Goal: Manage account settings

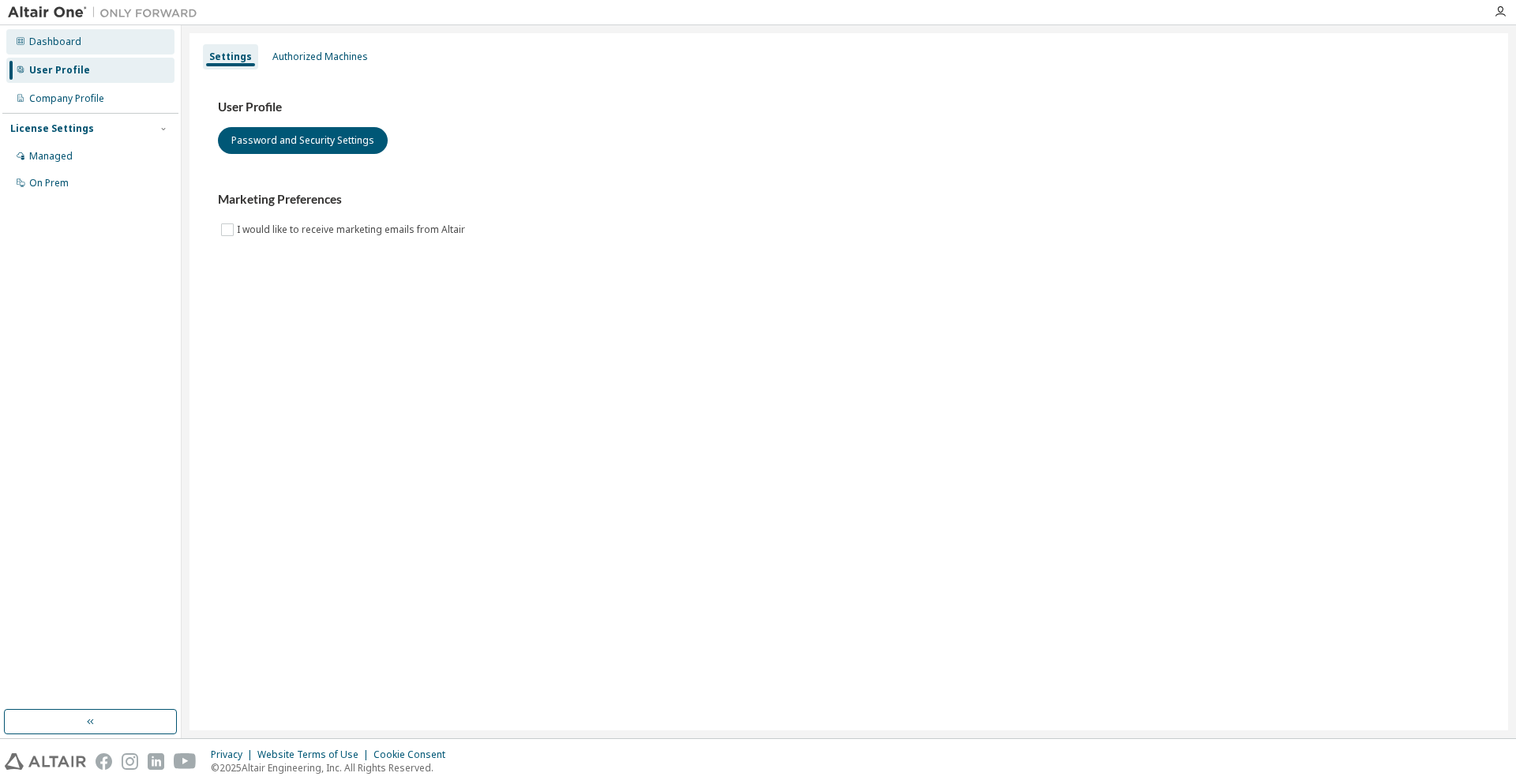
click at [86, 42] on div "Dashboard" at bounding box center [89, 42] width 168 height 25
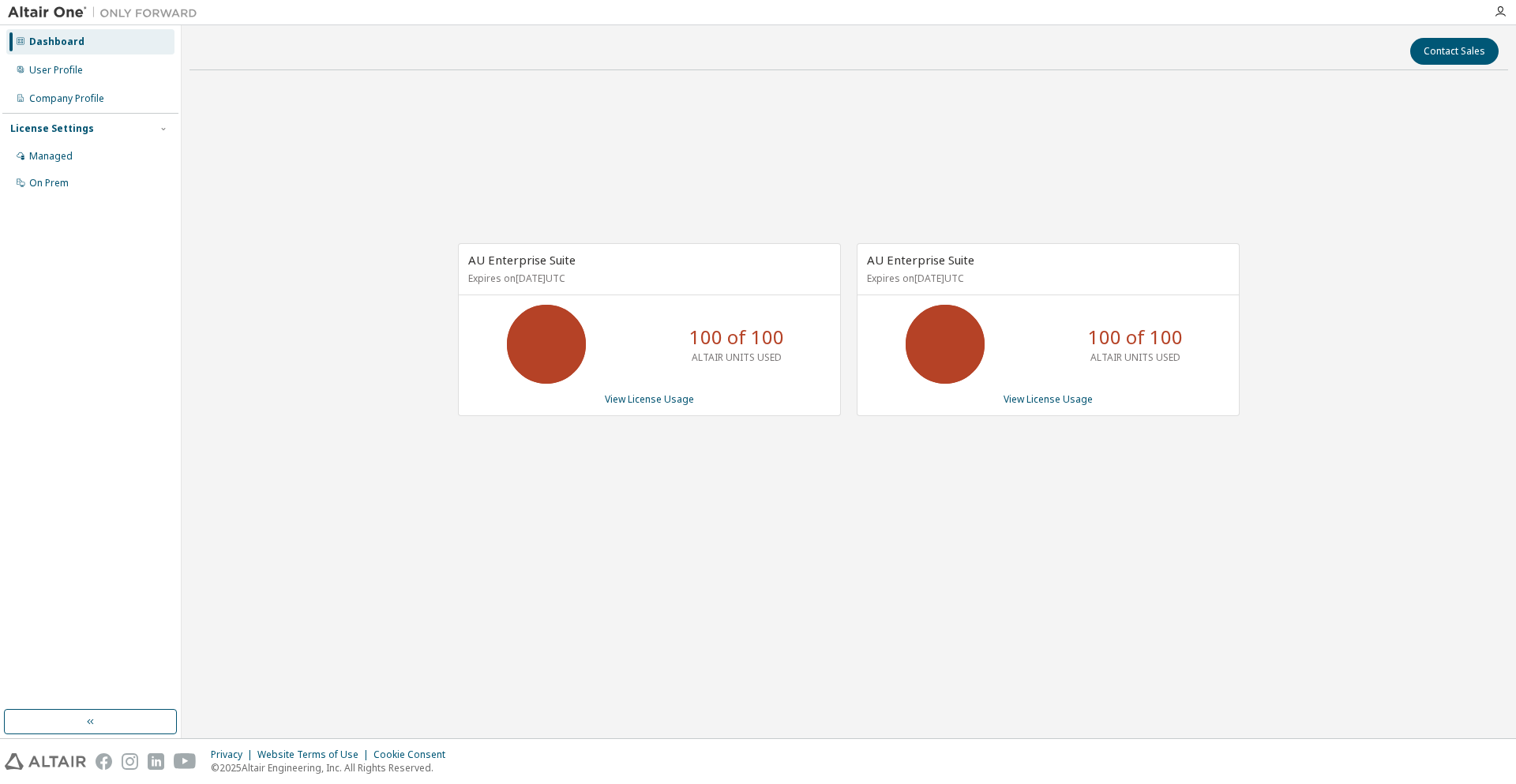
click at [528, 473] on div "AU Enterprise Suite Expires on [DATE] UTC 100 of 100 ALTAIR UNITS USED View Lic…" at bounding box center [848, 337] width 1319 height 509
click at [583, 520] on div "AU Enterprise Suite Expires on [DATE] UTC 100 of 100 ALTAIR UNITS USED View Lic…" at bounding box center [848, 337] width 1319 height 509
click at [635, 401] on link "View License Usage" at bounding box center [649, 399] width 89 height 14
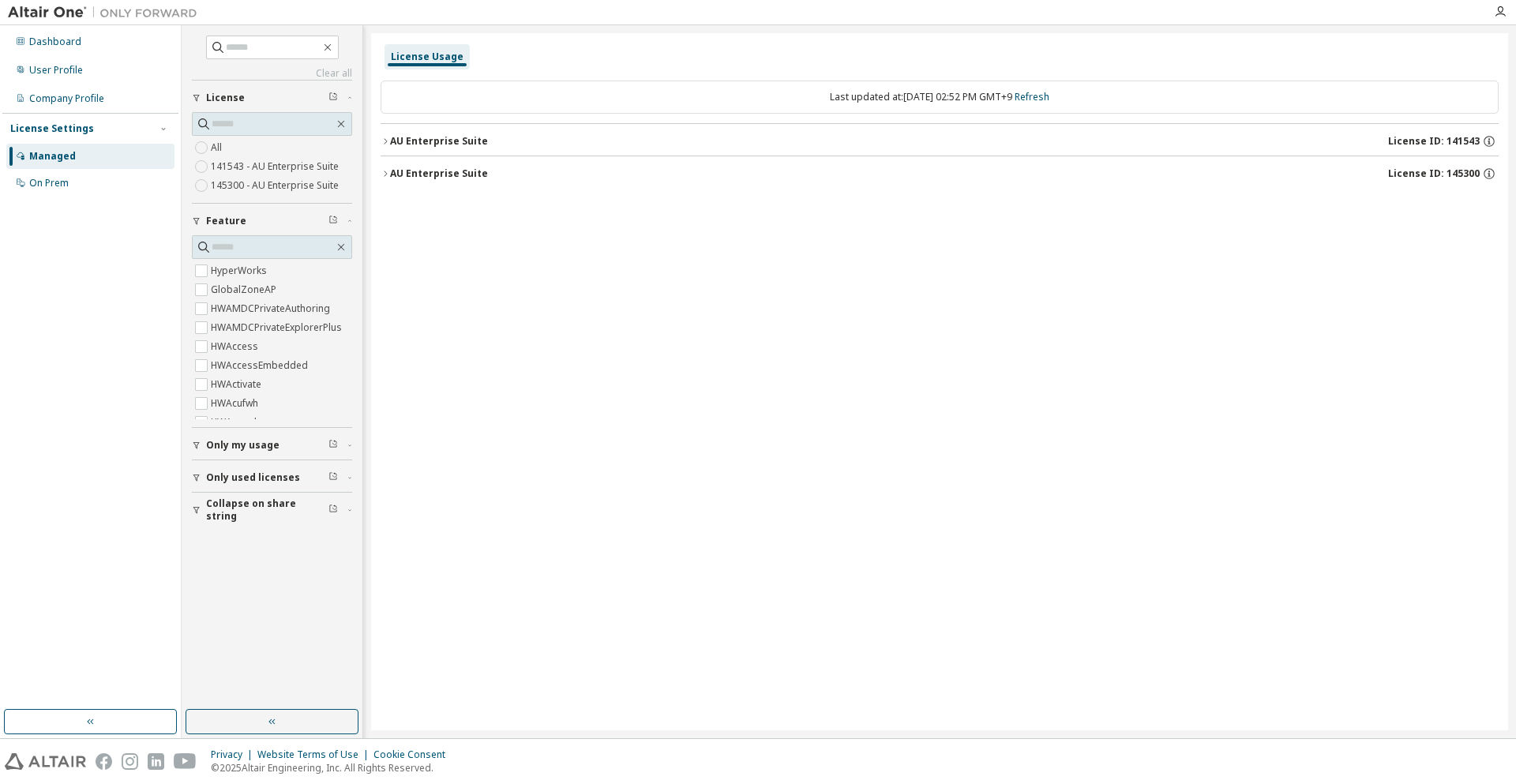
click at [862, 135] on div "AU Enterprise Suite License ID: 141543" at bounding box center [944, 141] width 1109 height 15
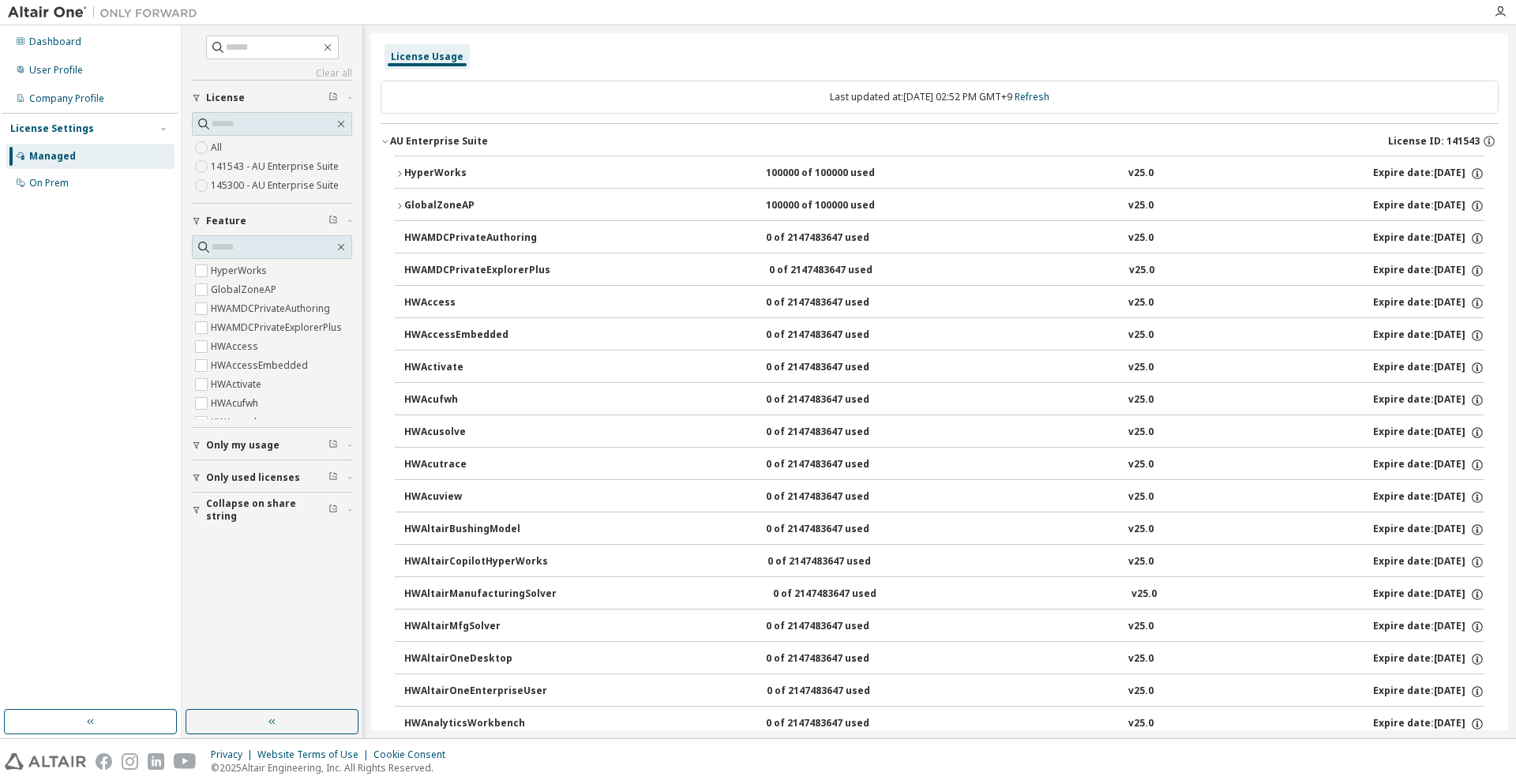
click at [691, 126] on button "AU Enterprise Suite License ID: 141543" at bounding box center [940, 142] width 1118 height 35
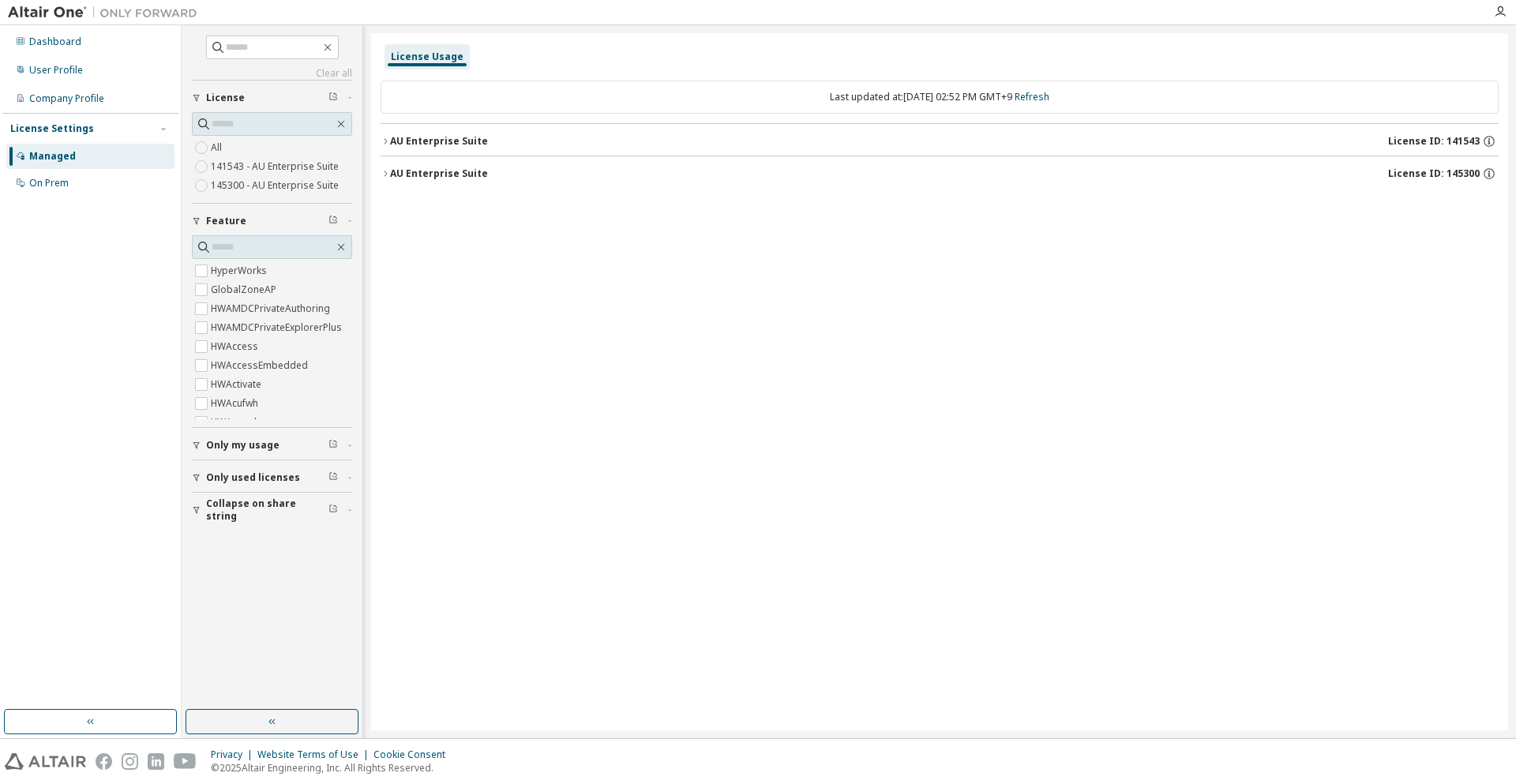
click at [576, 143] on div "AU Enterprise Suite License ID: 141543" at bounding box center [944, 141] width 1109 height 15
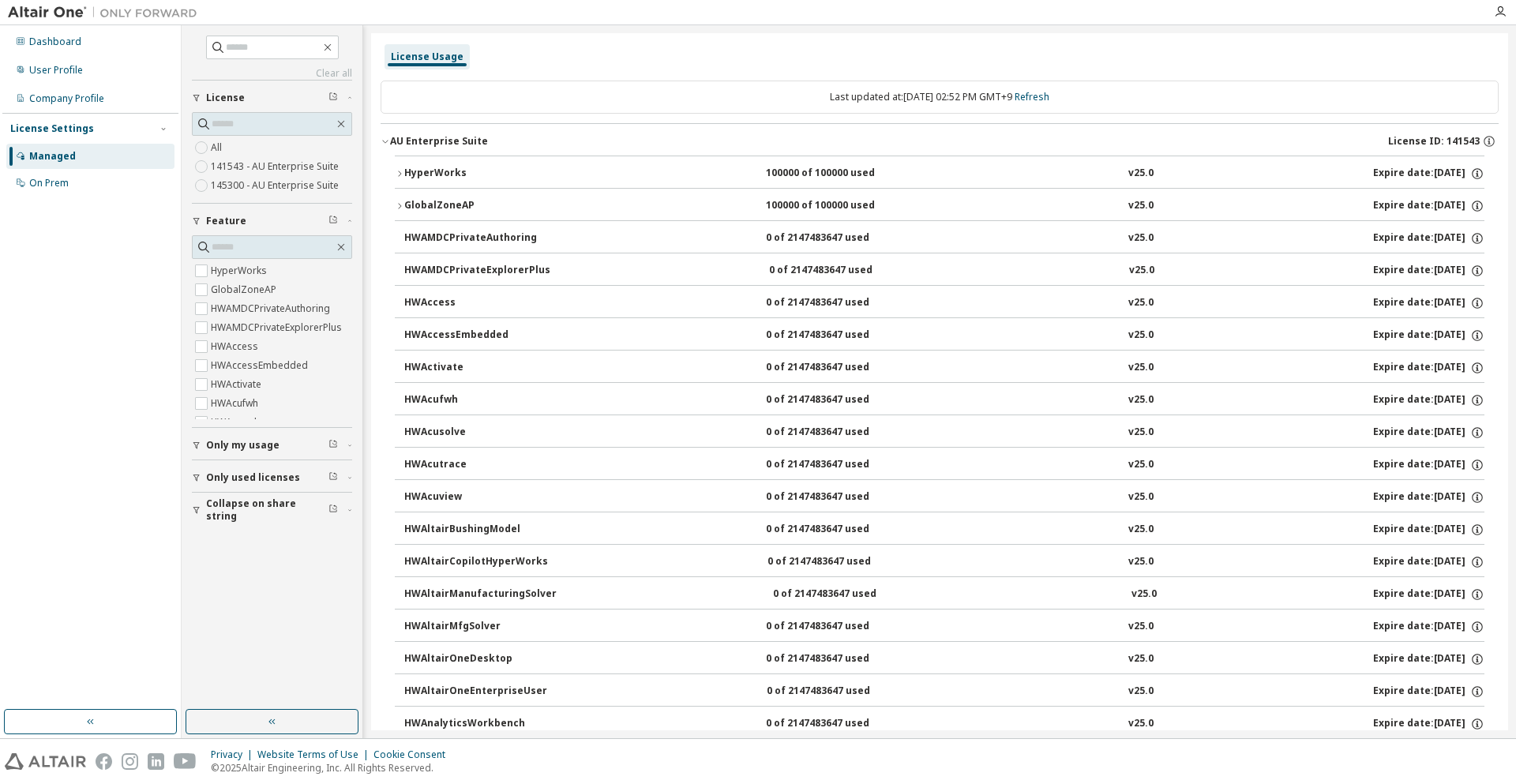
click at [570, 139] on div "AU Enterprise Suite License ID: 141543" at bounding box center [944, 141] width 1109 height 15
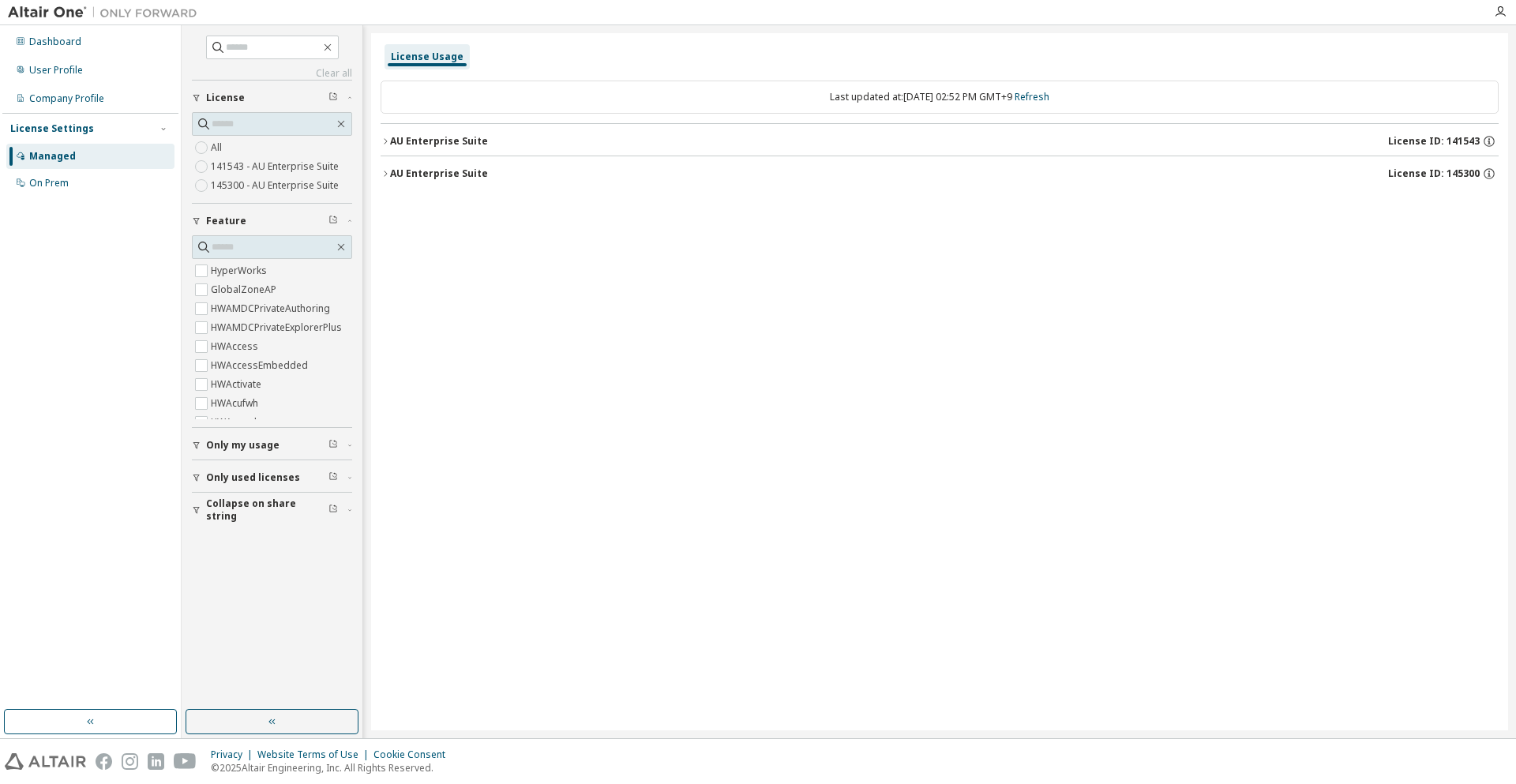
click at [465, 173] on div "AU Enterprise Suite" at bounding box center [438, 173] width 98 height 13
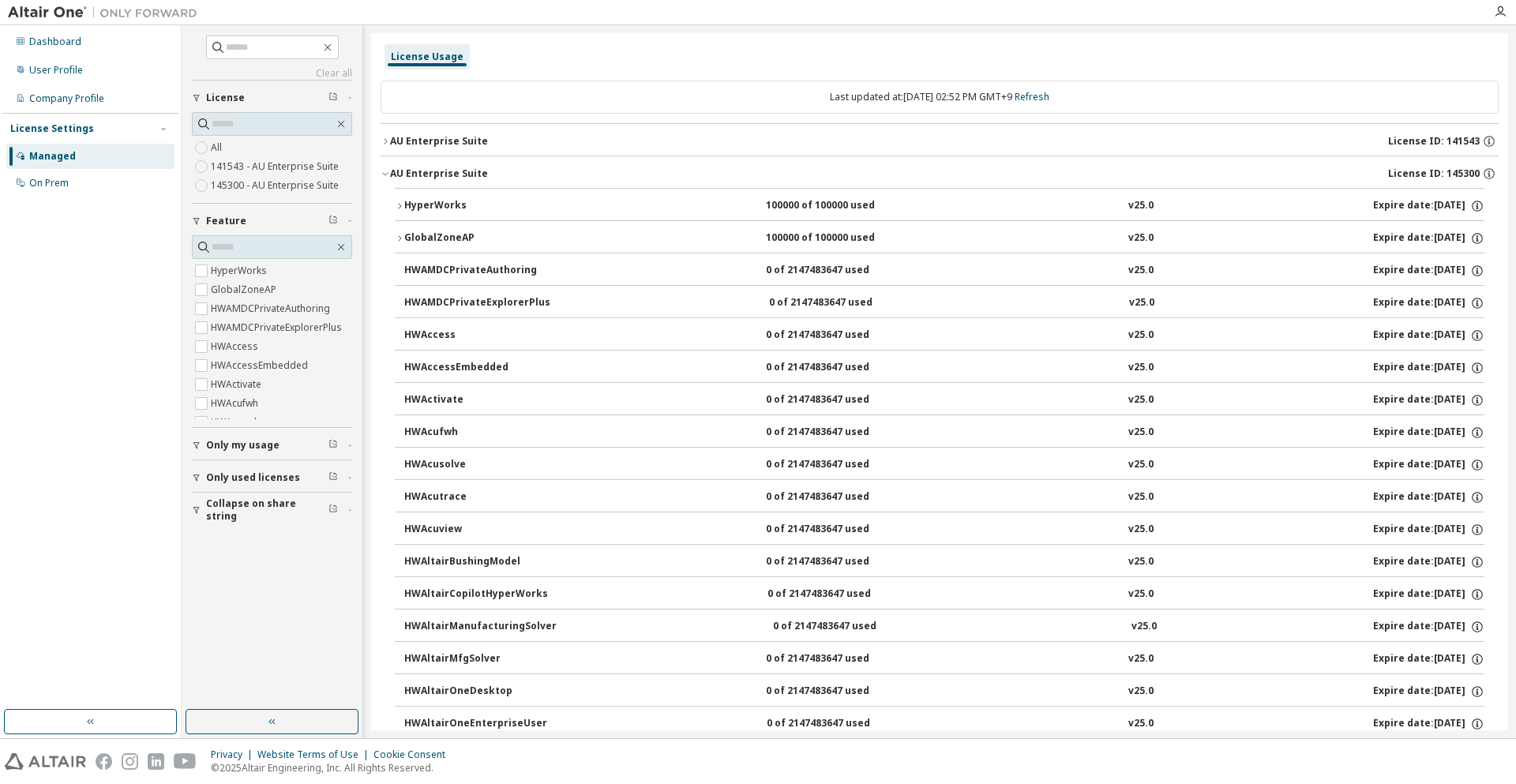
drag, startPoint x: 1167, startPoint y: 152, endPoint x: 1172, endPoint y: 145, distance: 8.6
click at [1168, 150] on button "AU Enterprise Suite License ID: 141543" at bounding box center [940, 142] width 1118 height 35
click at [1172, 145] on div "AU Enterprise Suite License ID: 141543" at bounding box center [944, 141] width 1109 height 15
click at [764, 143] on div "AU Enterprise Suite License ID: 141543" at bounding box center [944, 141] width 1109 height 15
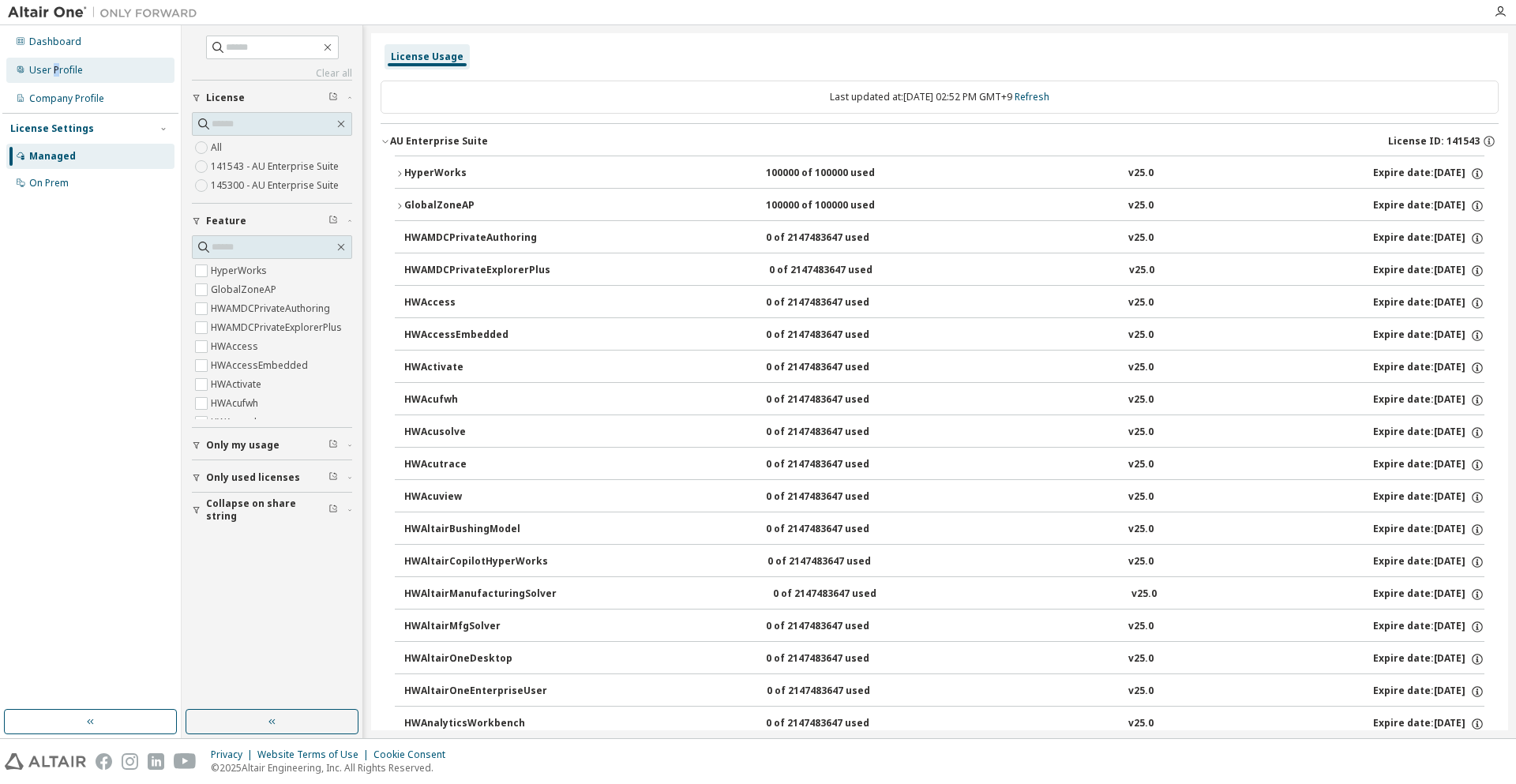
drag, startPoint x: 53, startPoint y: 65, endPoint x: 55, endPoint y: 57, distance: 8.2
click at [55, 65] on div "User Profile" at bounding box center [55, 70] width 53 height 13
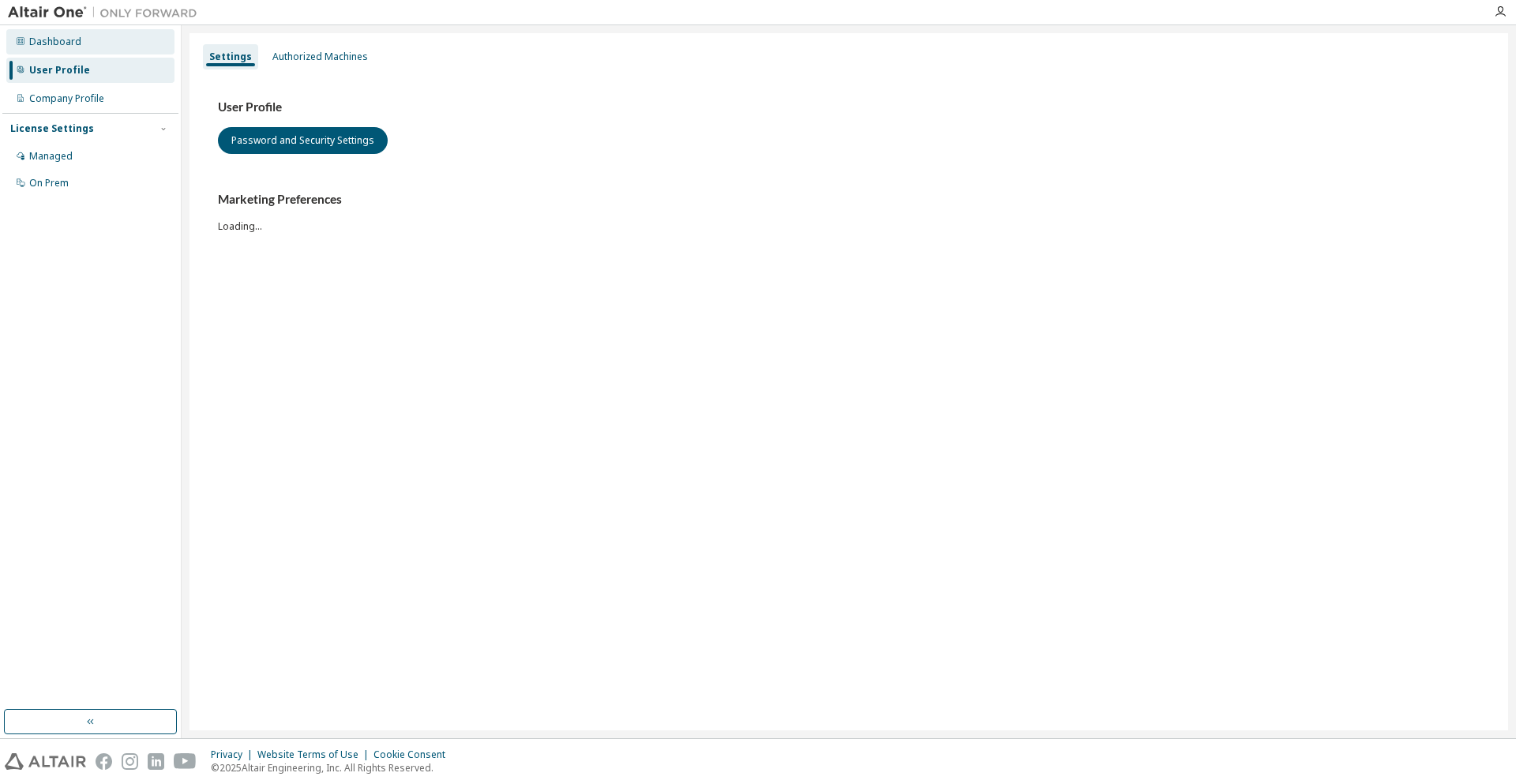
click at [56, 36] on div "Dashboard" at bounding box center [55, 42] width 52 height 13
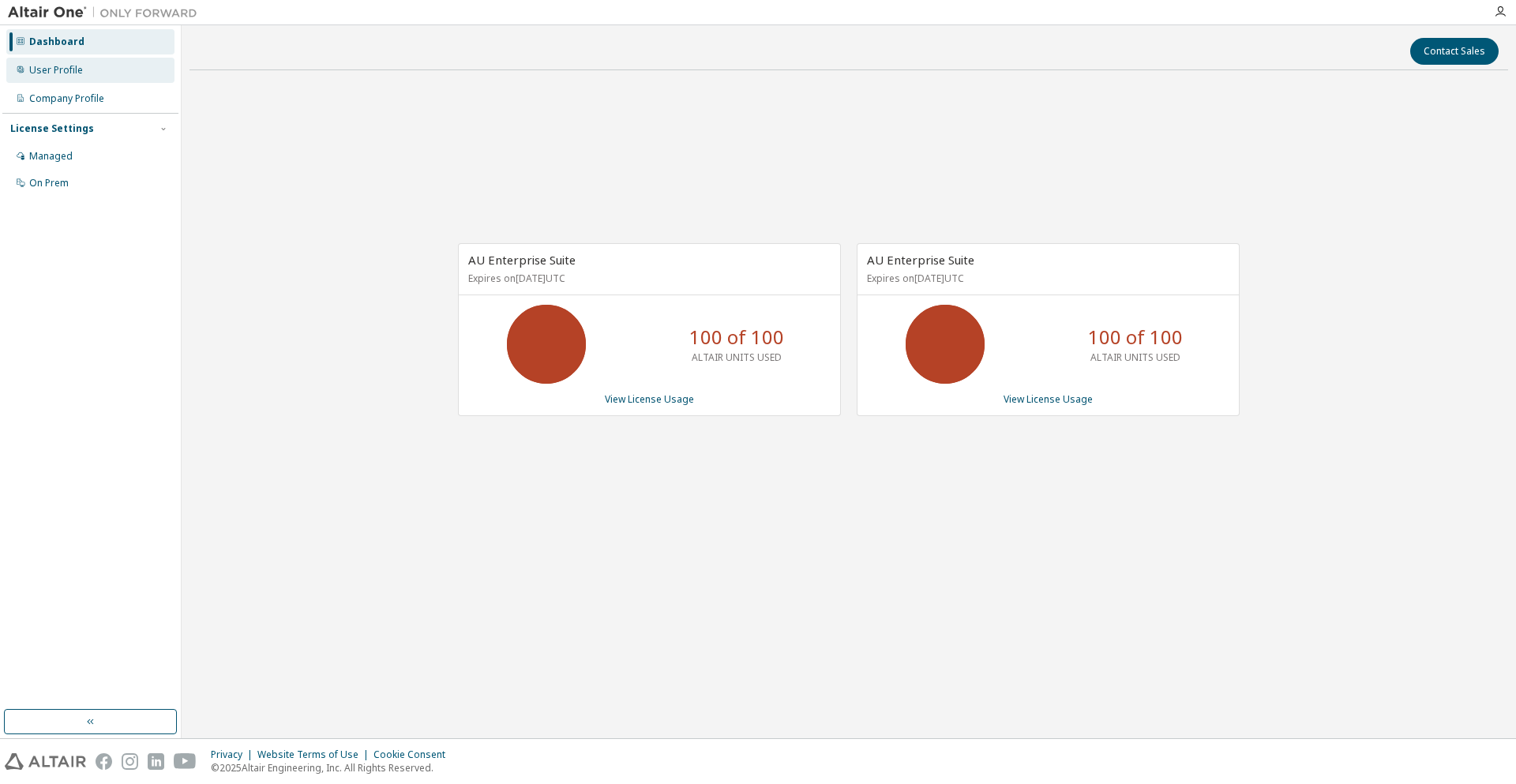
click at [74, 74] on div "User Profile" at bounding box center [55, 70] width 53 height 13
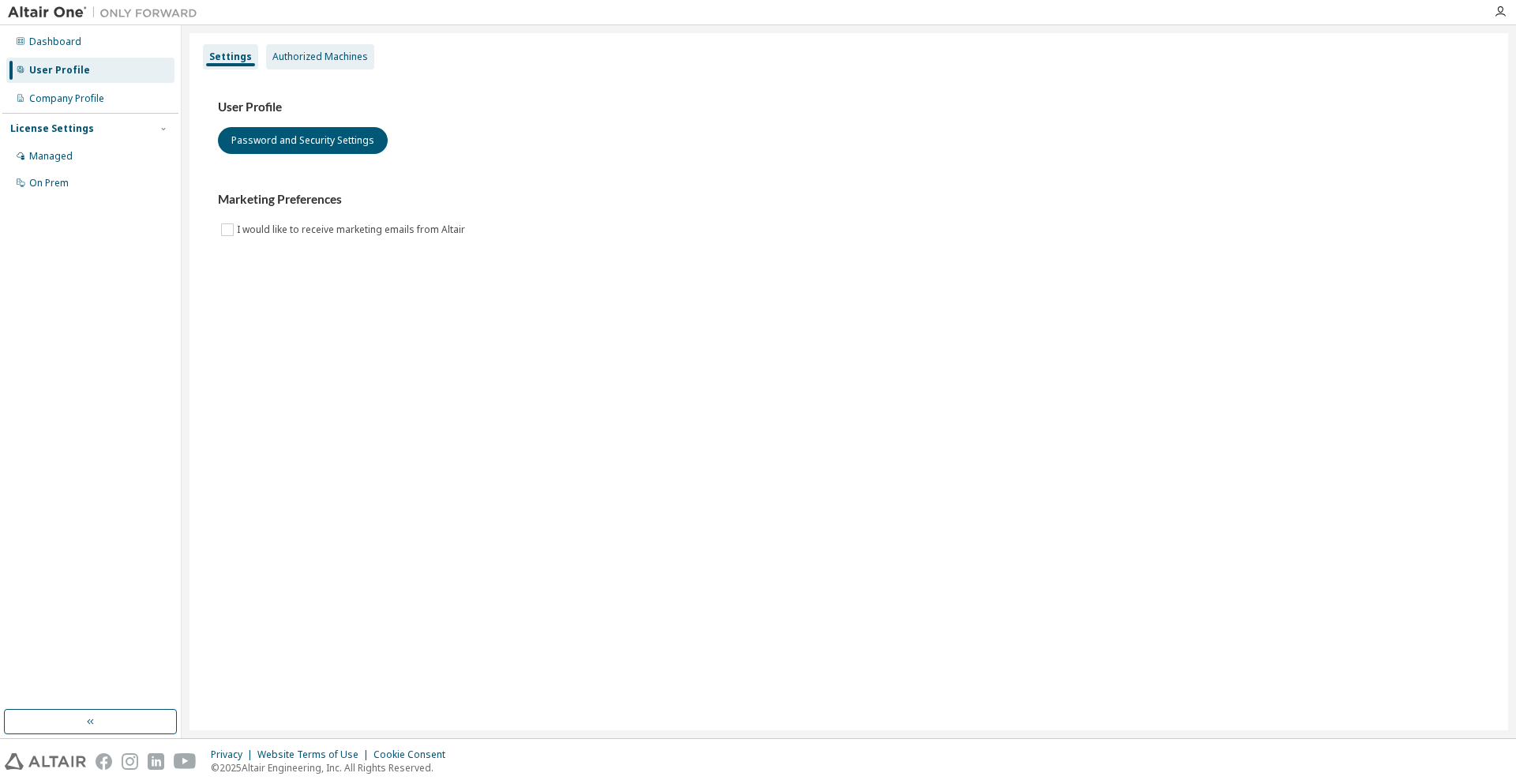
click at [318, 59] on div "Authorized Machines" at bounding box center [320, 56] width 95 height 13
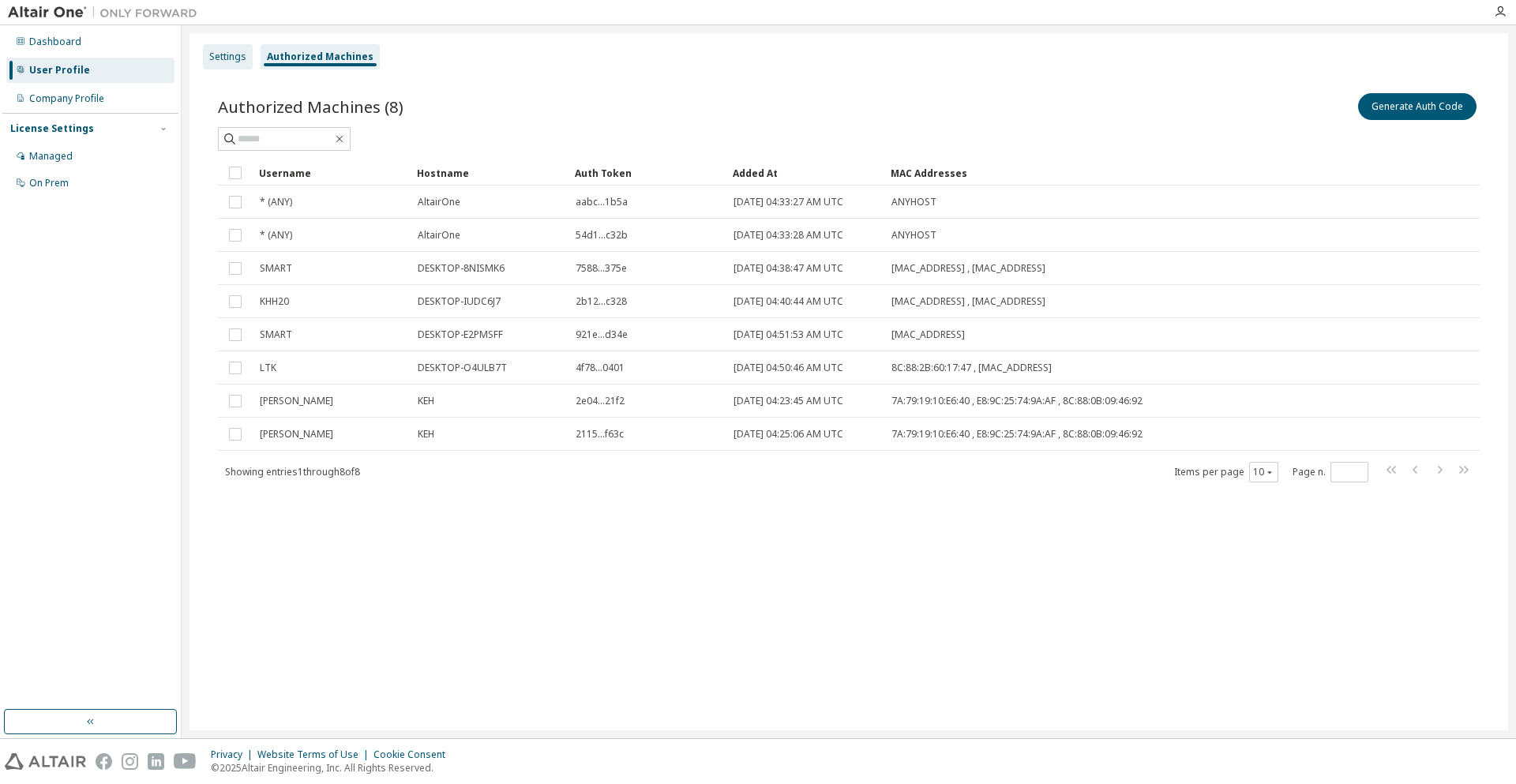
click at [233, 60] on div "Settings" at bounding box center [227, 56] width 37 height 13
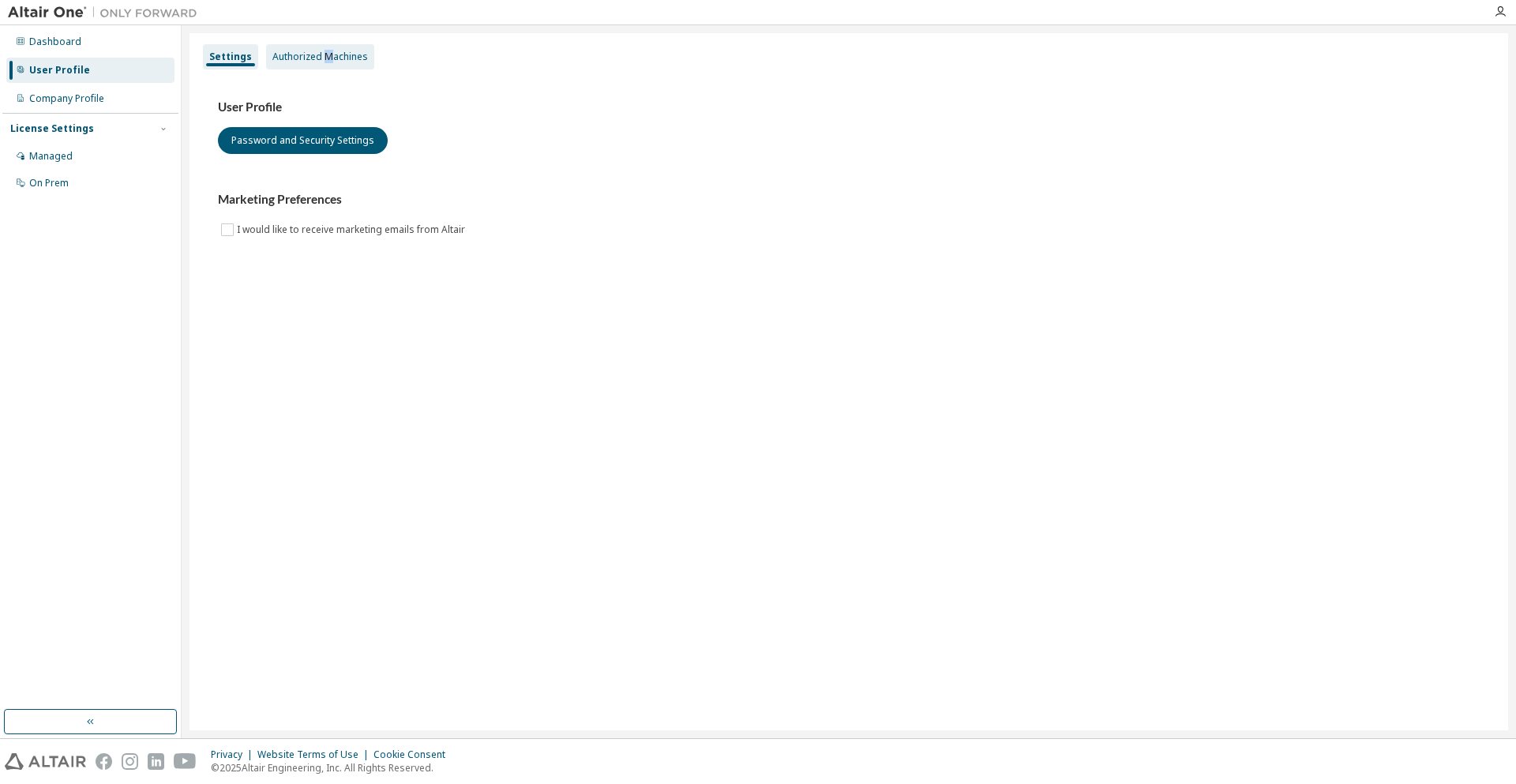
click at [325, 53] on div "Authorized Machines" at bounding box center [320, 56] width 95 height 13
